Goal: Transaction & Acquisition: Purchase product/service

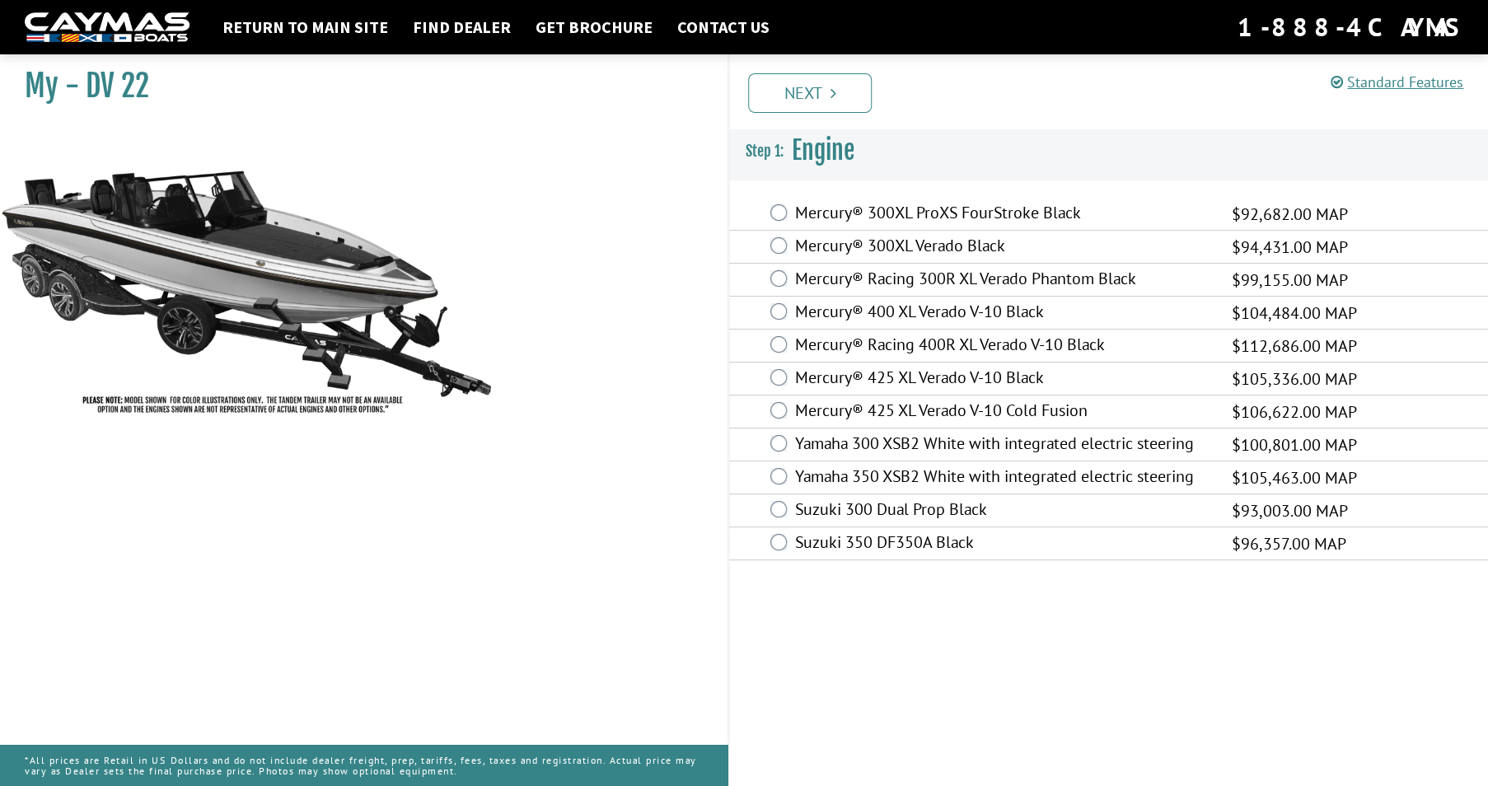
click at [788, 510] on div "Suzuki 300 Dual Prop Black $93,003.00 MAP" at bounding box center [1108, 510] width 759 height 33
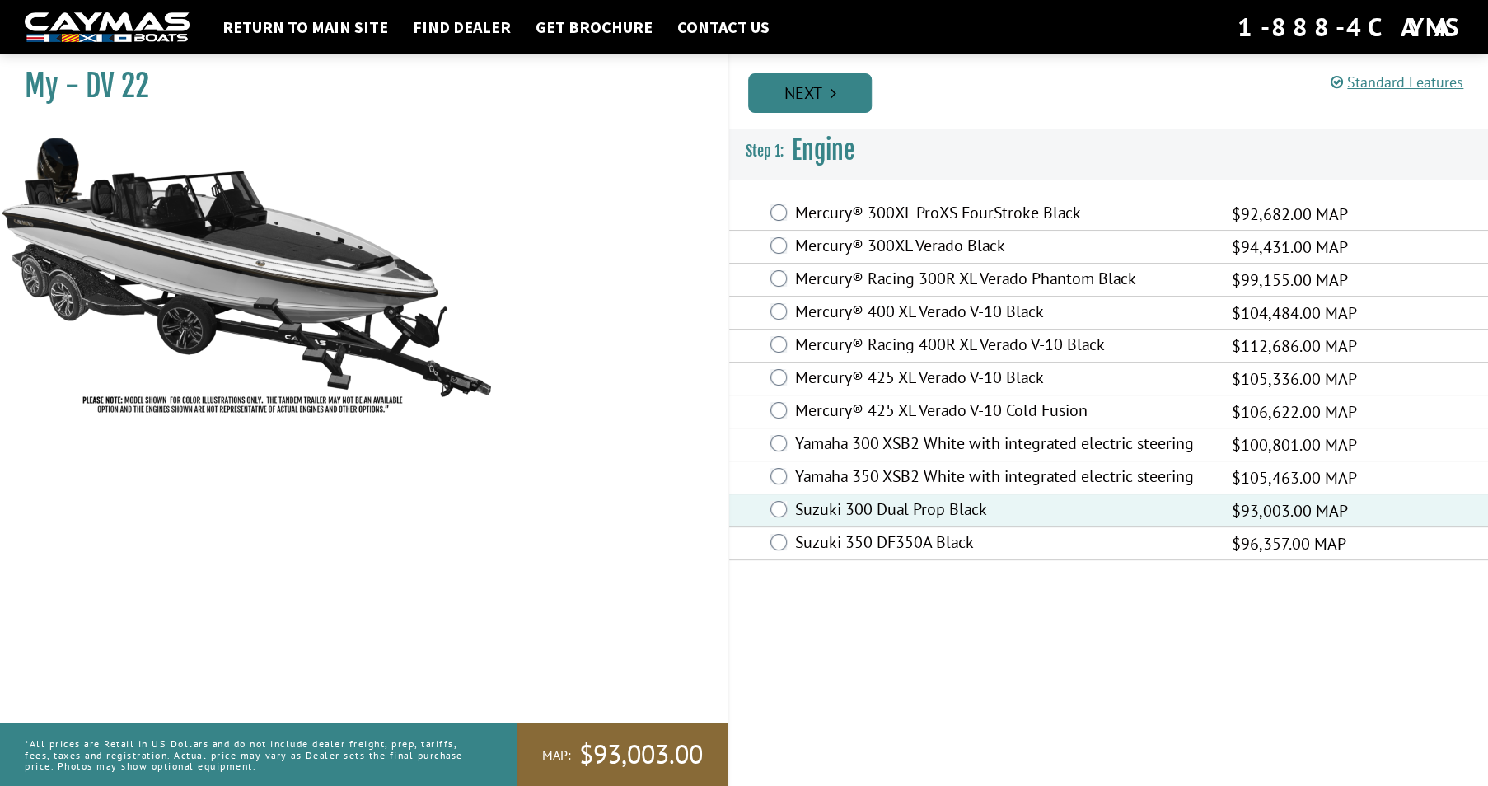
click at [808, 102] on link "Next" at bounding box center [810, 93] width 124 height 40
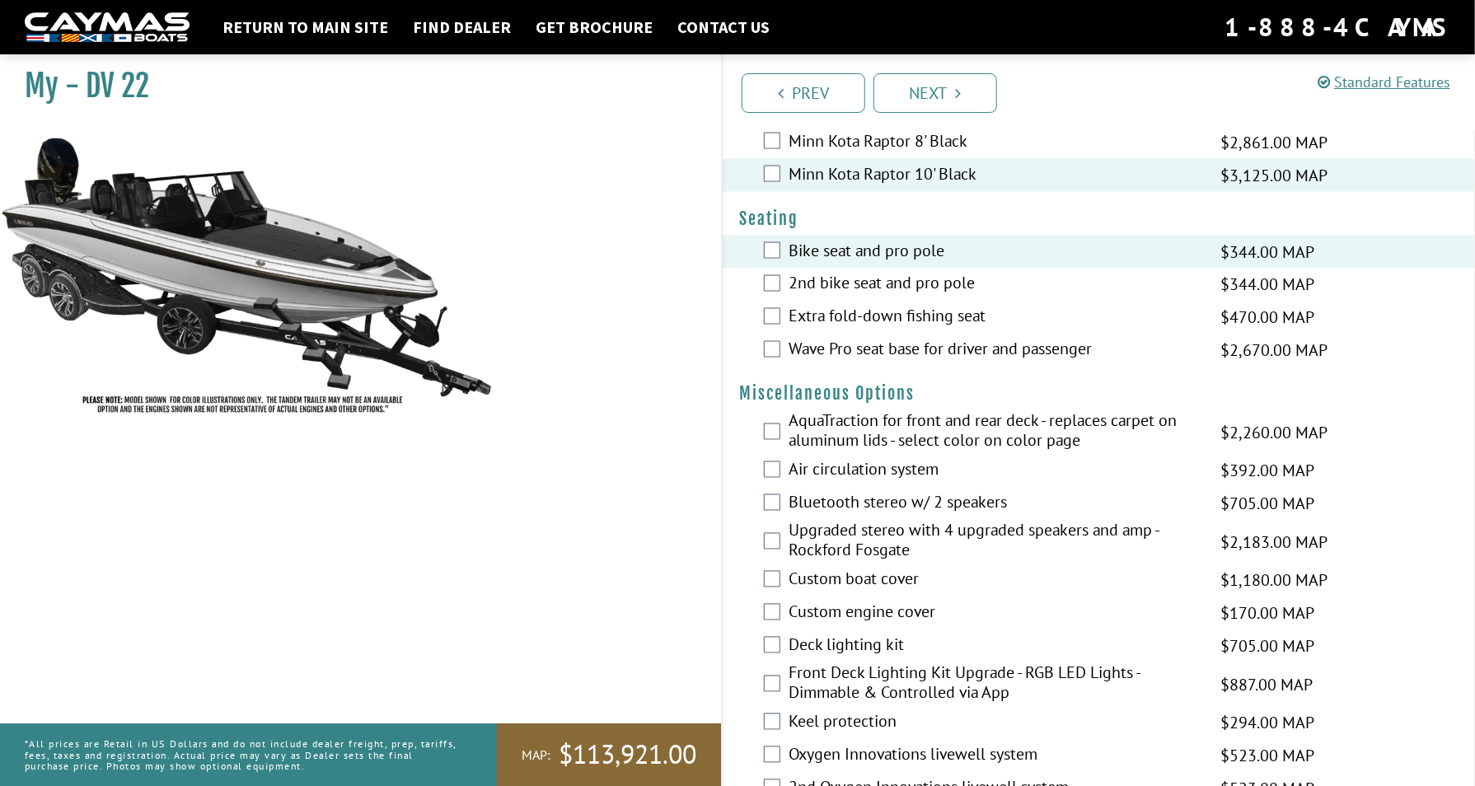
scroll to position [1648, 0]
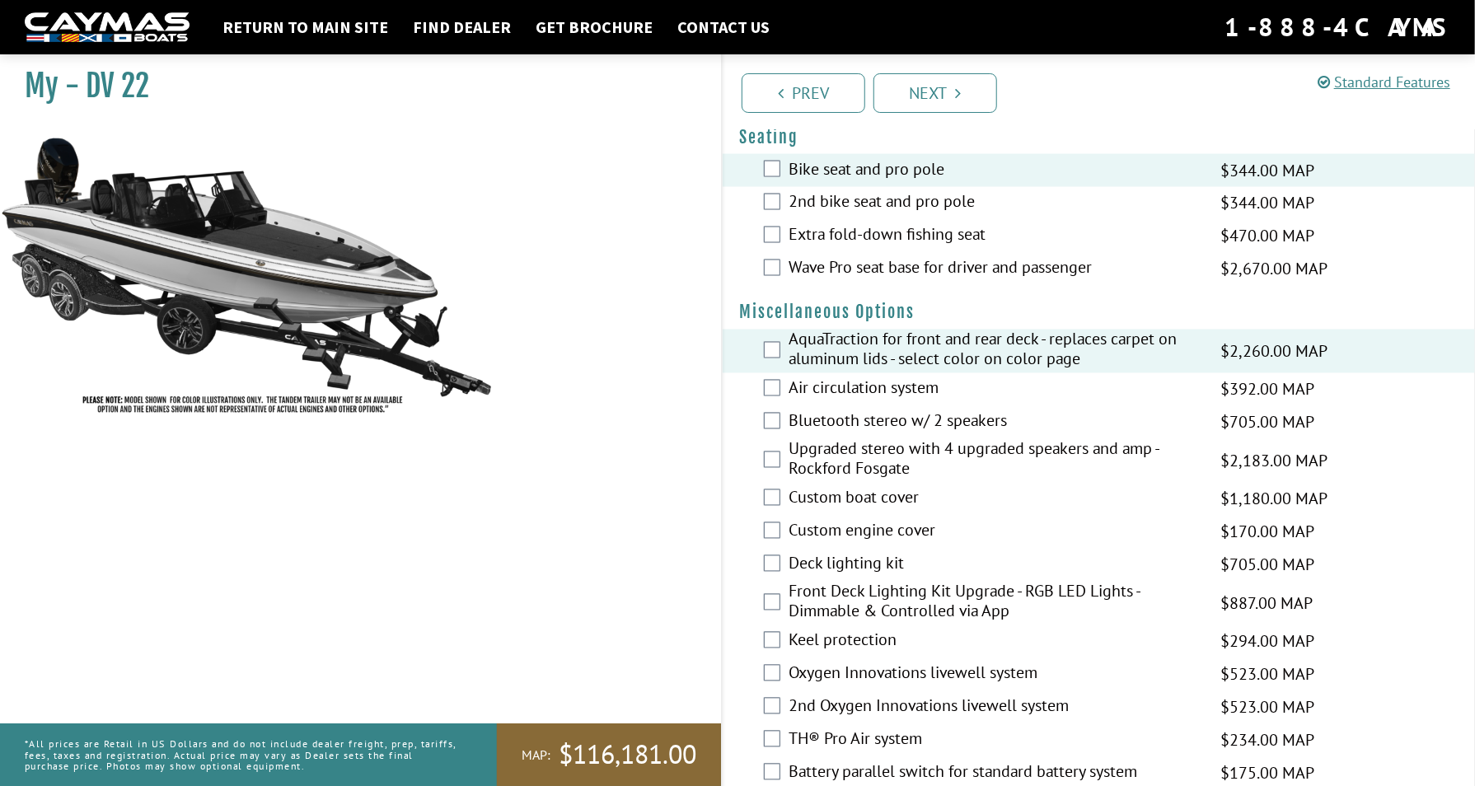
click at [775, 428] on div "Bluetooth stereo w/ 2 speakers $705.00 MAP $833.00 MSRP" at bounding box center [1099, 422] width 752 height 33
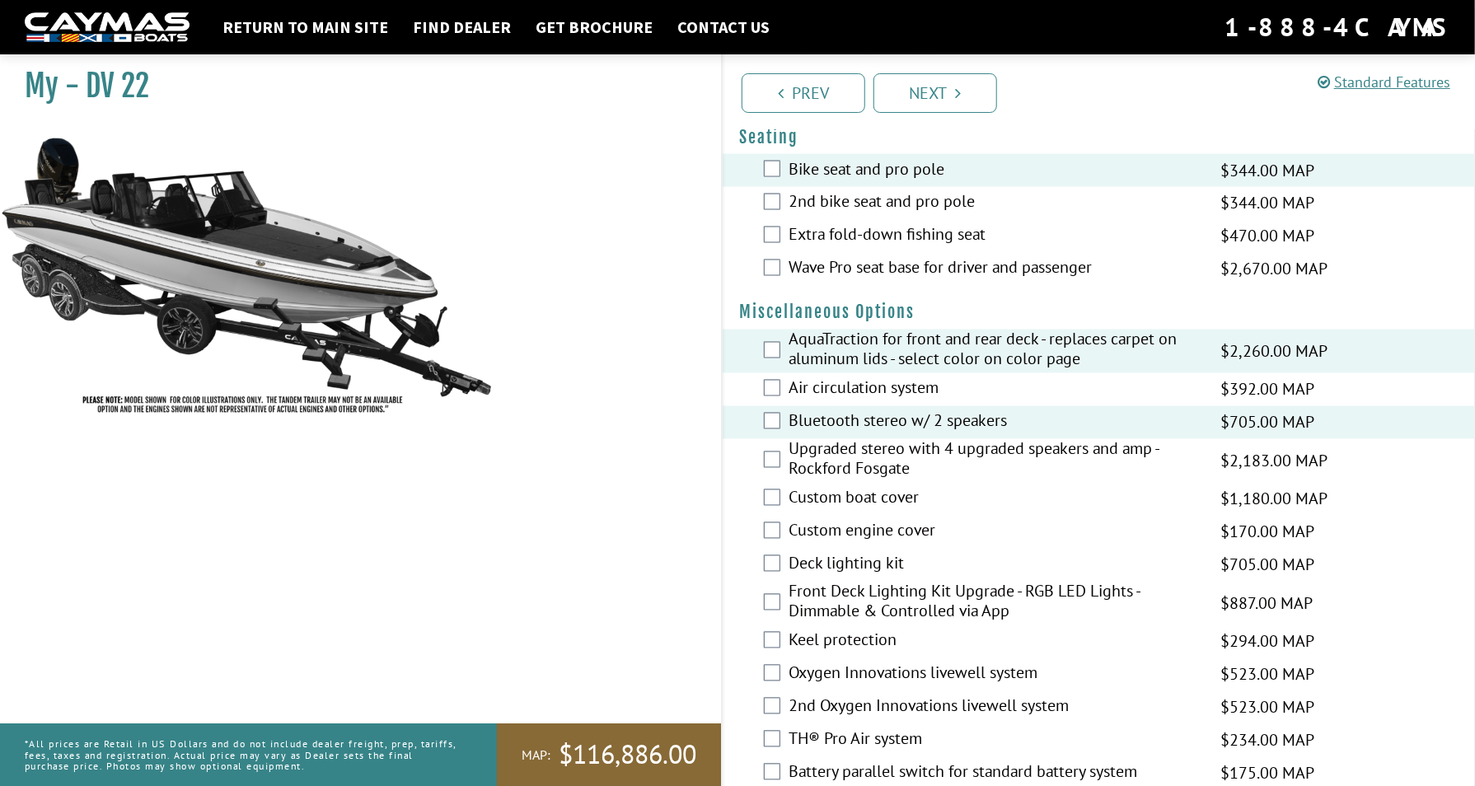
click at [783, 456] on div "Upgraded stereo with 4 upgraded speakers and amp - Rockford Fosgate $2,183.00 M…" at bounding box center [1099, 461] width 752 height 44
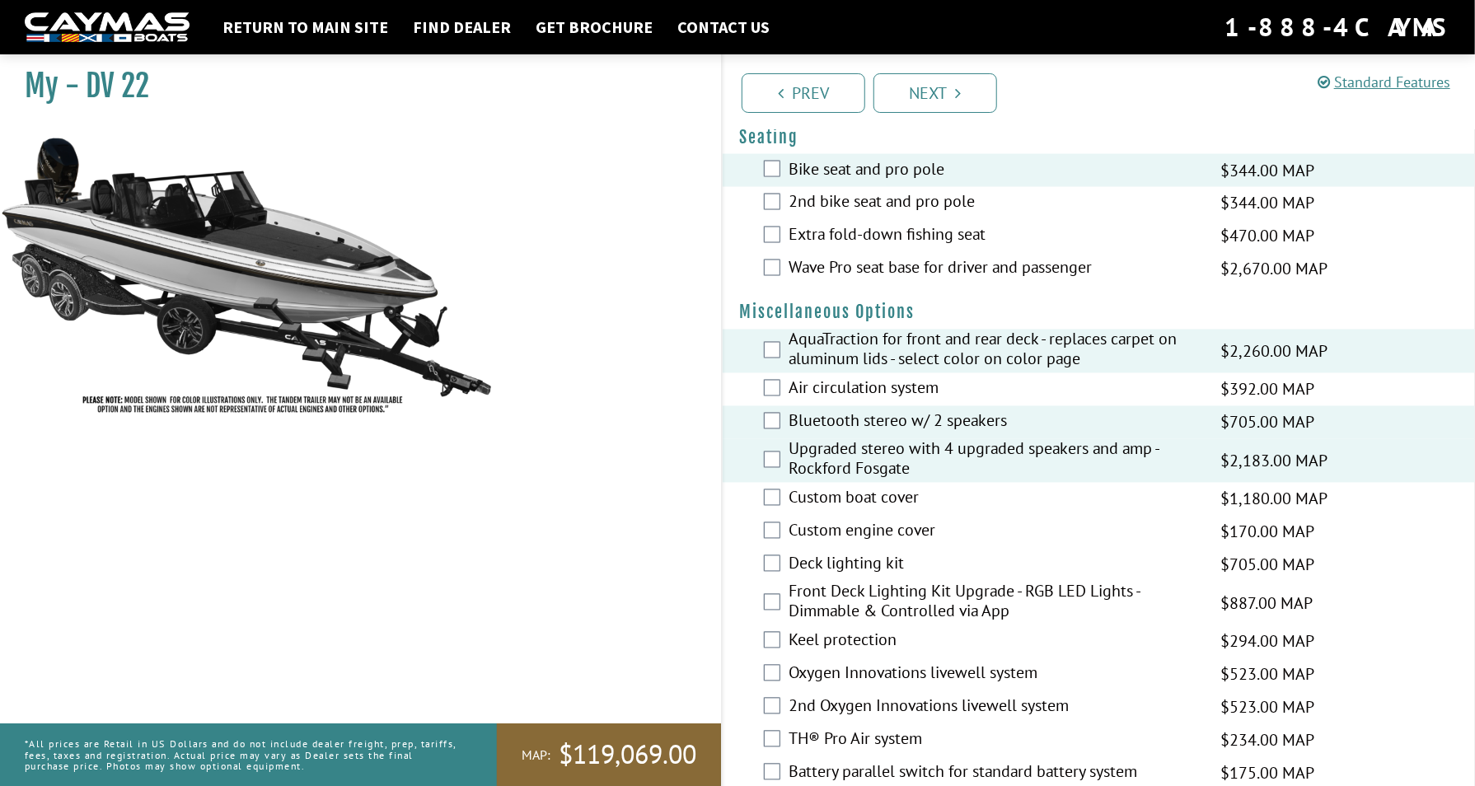
click at [775, 430] on div "Bluetooth stereo w/ 2 speakers $705.00 MAP $833.00 MSRP" at bounding box center [1099, 422] width 752 height 33
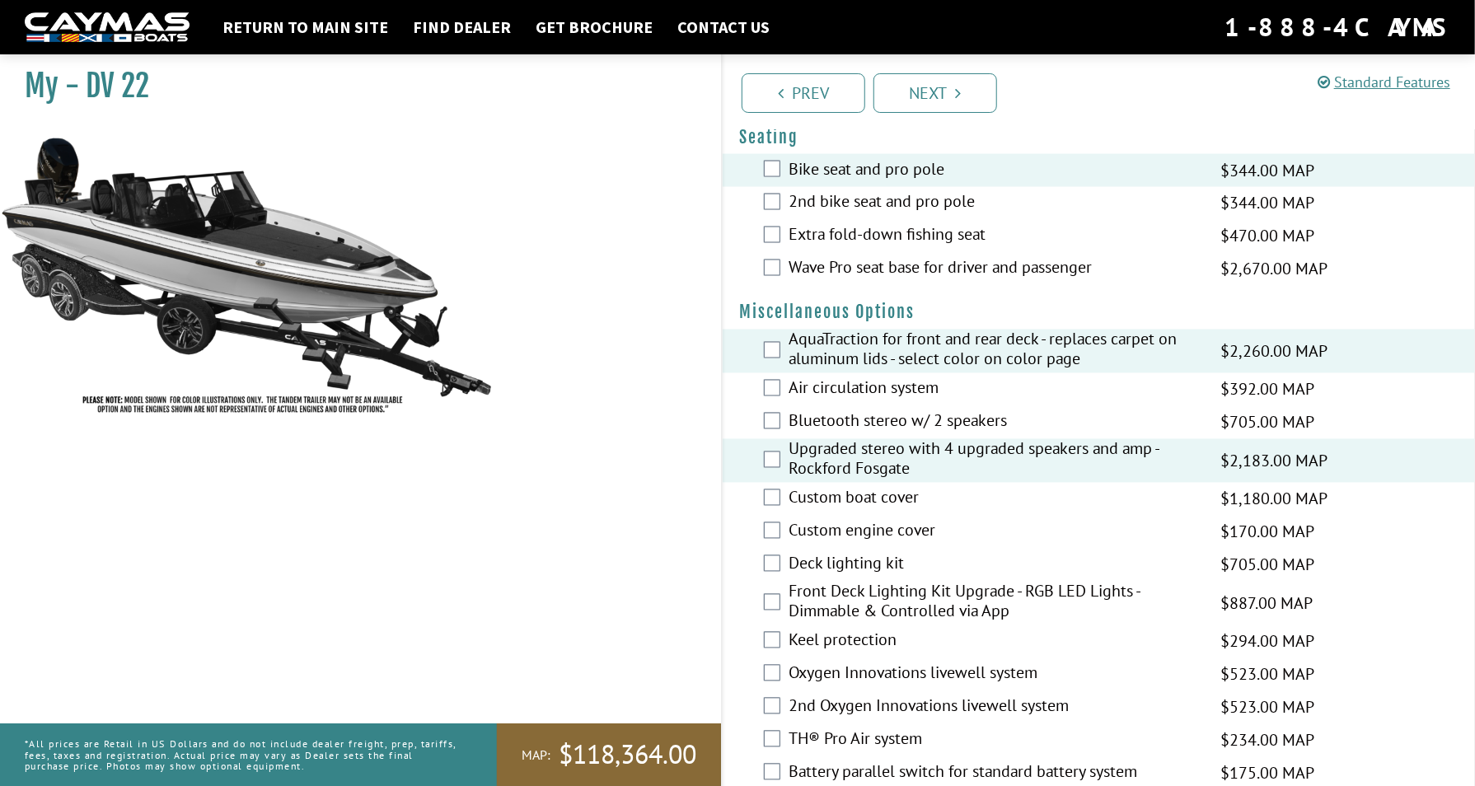
click at [771, 553] on div "Deck lighting kit $705.00 MAP $833.00 MSRP" at bounding box center [1099, 565] width 752 height 33
click at [771, 554] on div "Deck lighting kit $705.00 MAP $833.00 MSRP" at bounding box center [1099, 565] width 752 height 33
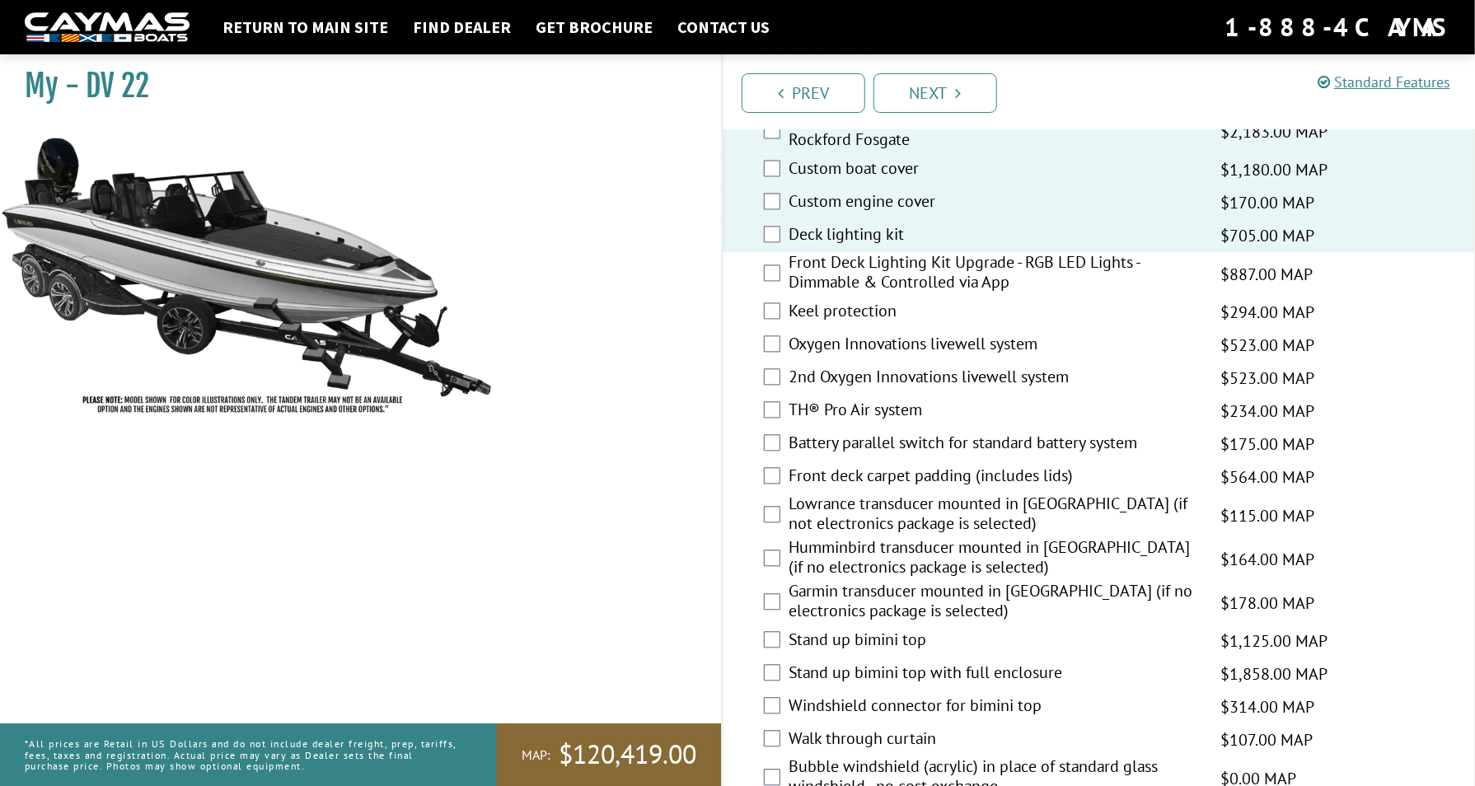
scroll to position [2142, 0]
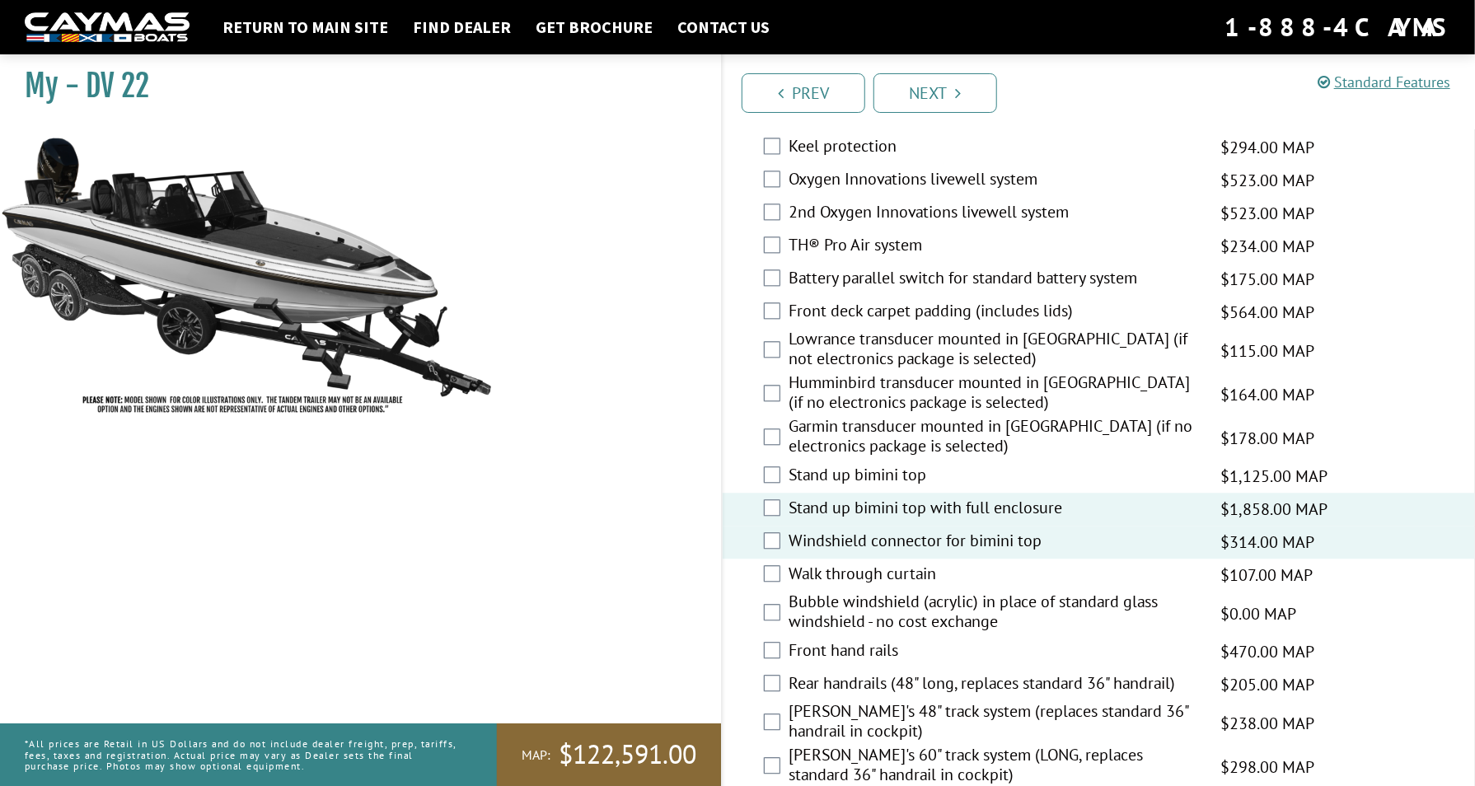
click at [780, 570] on div "Walk through curtain $107.00 MAP $126.00 MSRP" at bounding box center [1099, 575] width 752 height 33
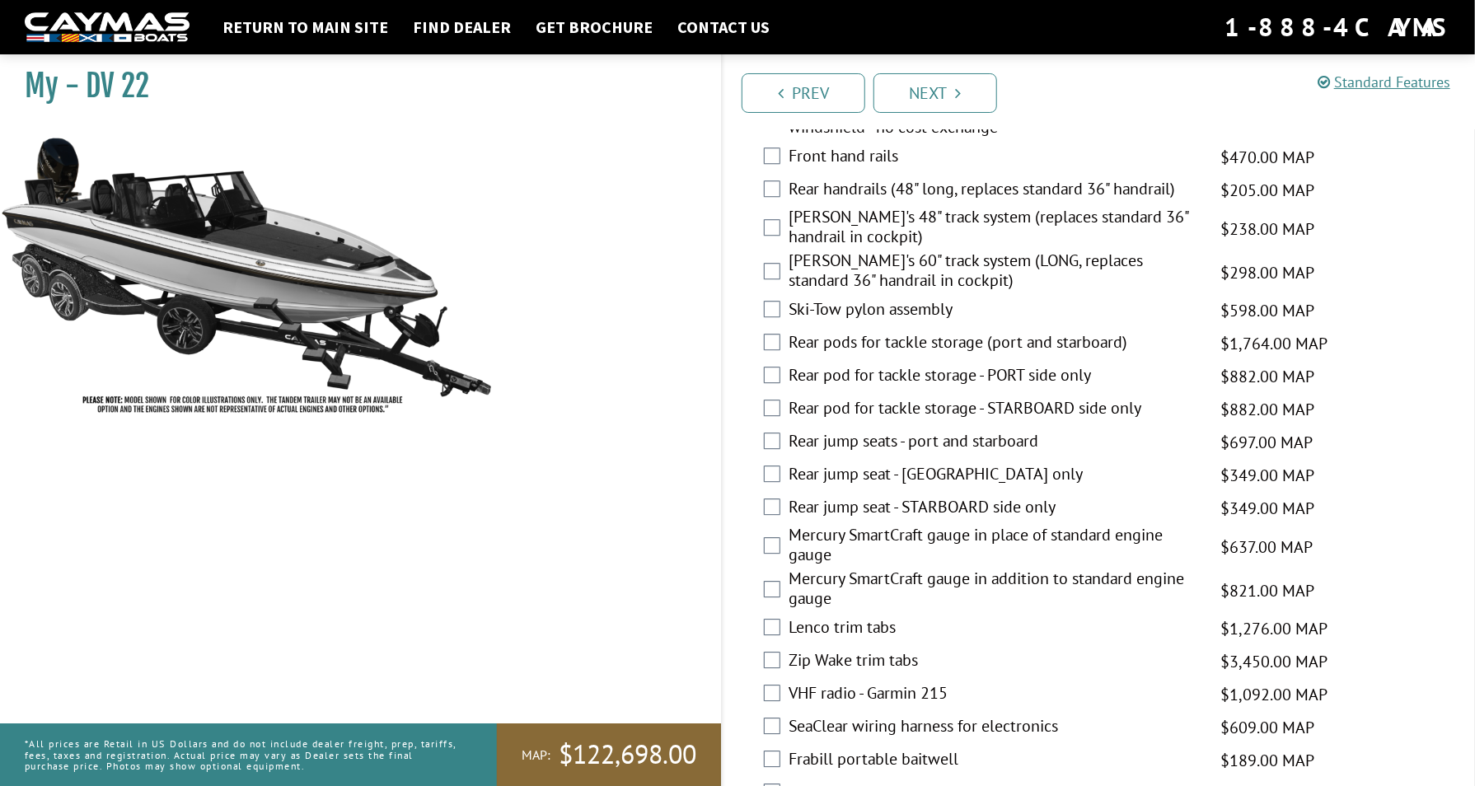
scroll to position [2802, 0]
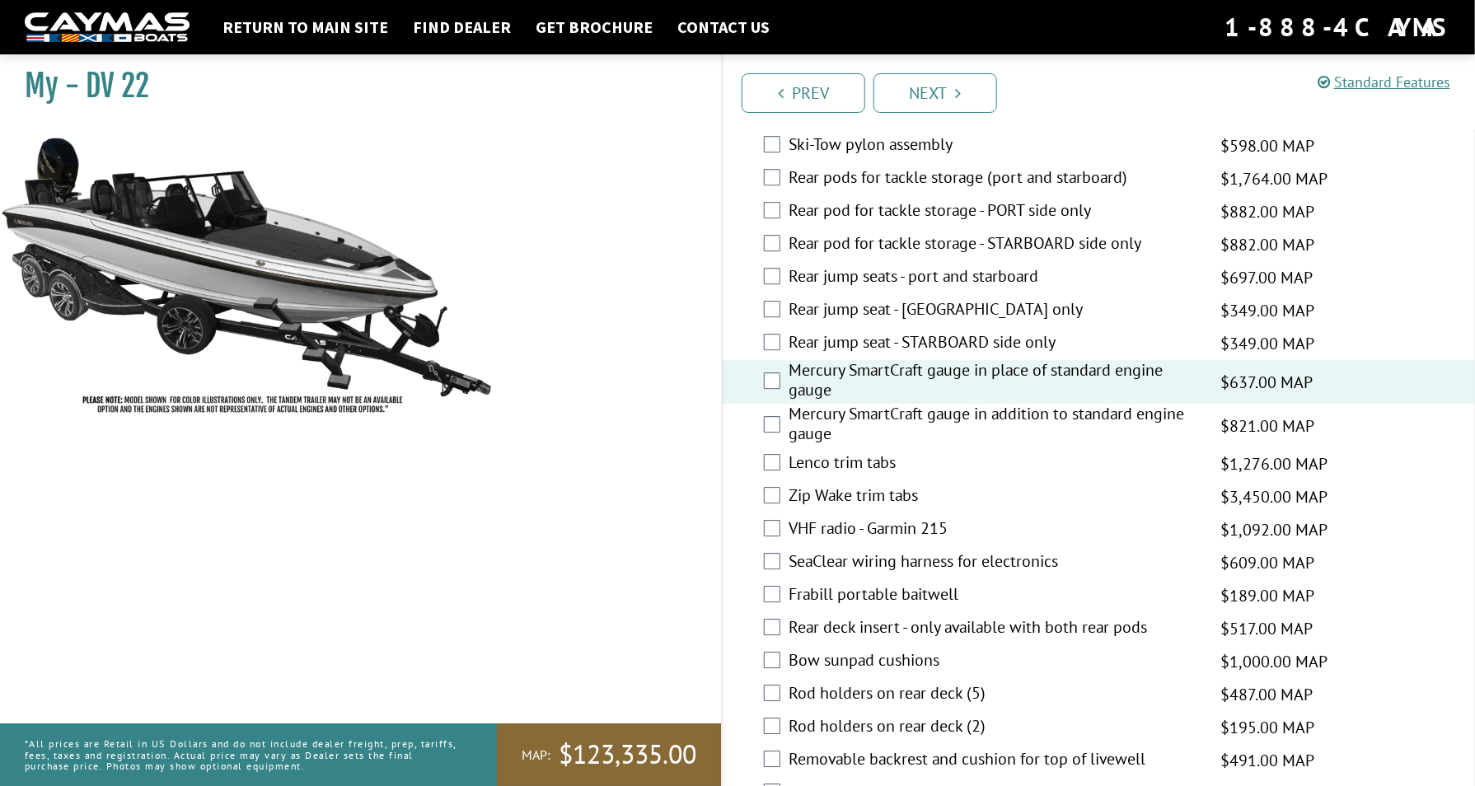
click at [767, 414] on div "Mercury SmartCraft gauge in addition to standard engine gauge $821.00 MAP $969.…" at bounding box center [1099, 426] width 752 height 44
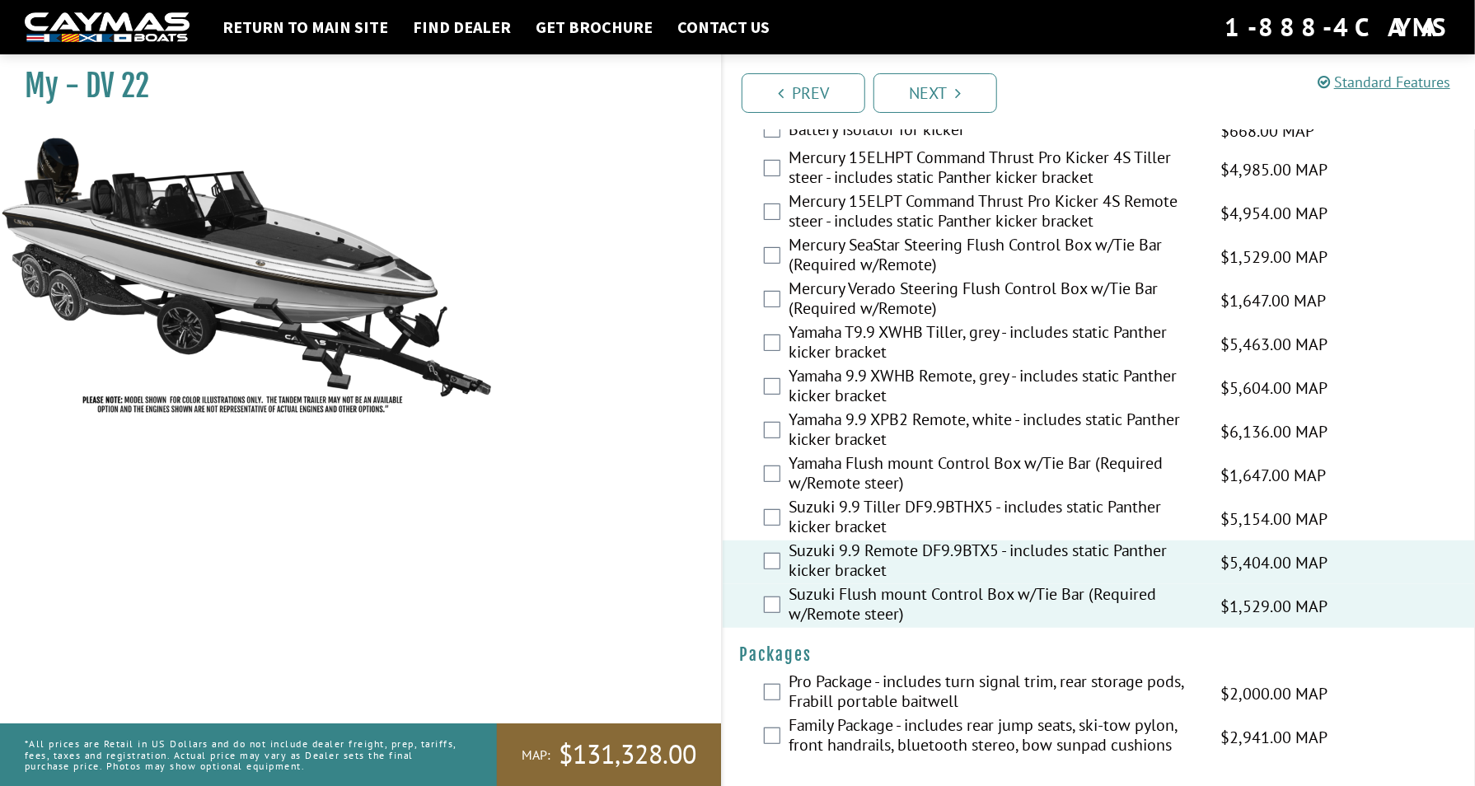
scroll to position [4025, 0]
